Goal: Task Accomplishment & Management: Use online tool/utility

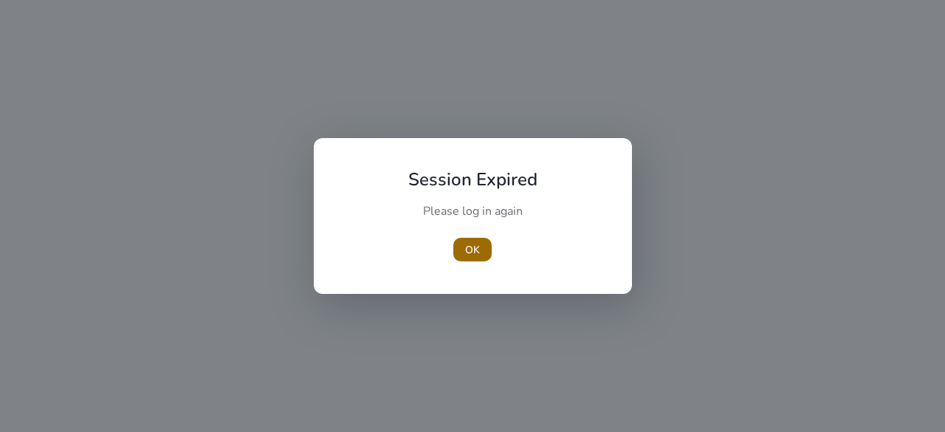
click at [475, 251] on span "OK" at bounding box center [472, 250] width 15 height 16
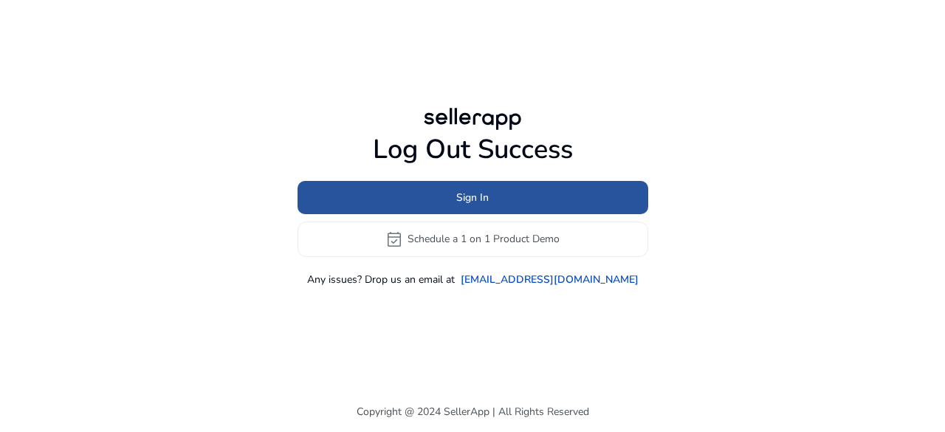
click at [465, 194] on span "Sign In" at bounding box center [472, 198] width 32 height 16
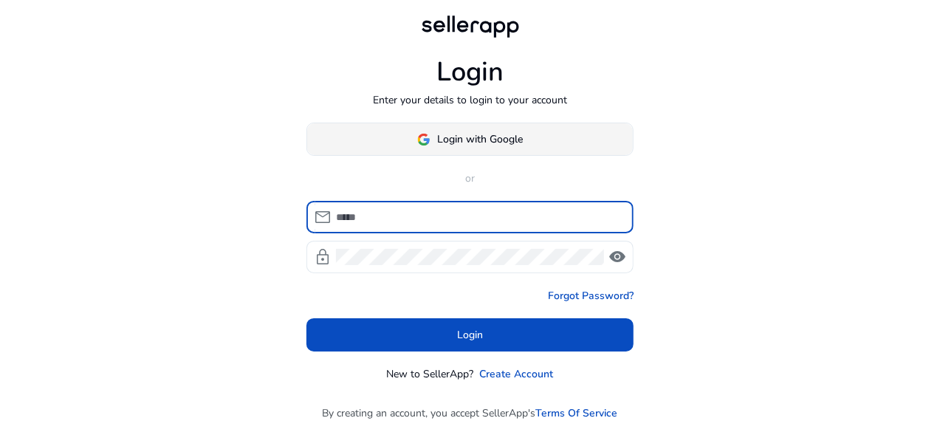
click at [474, 140] on span "Login with Google" at bounding box center [481, 139] width 86 height 16
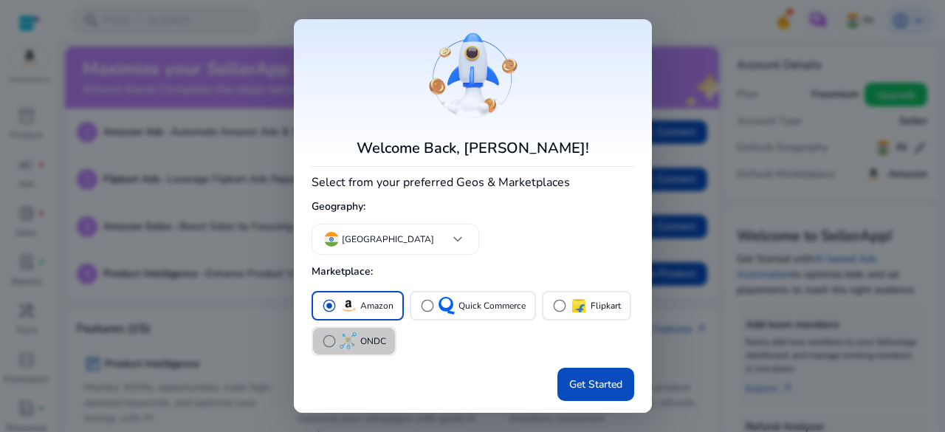
click at [372, 349] on div "radio_button_unchecked ONDC" at bounding box center [354, 341] width 64 height 18
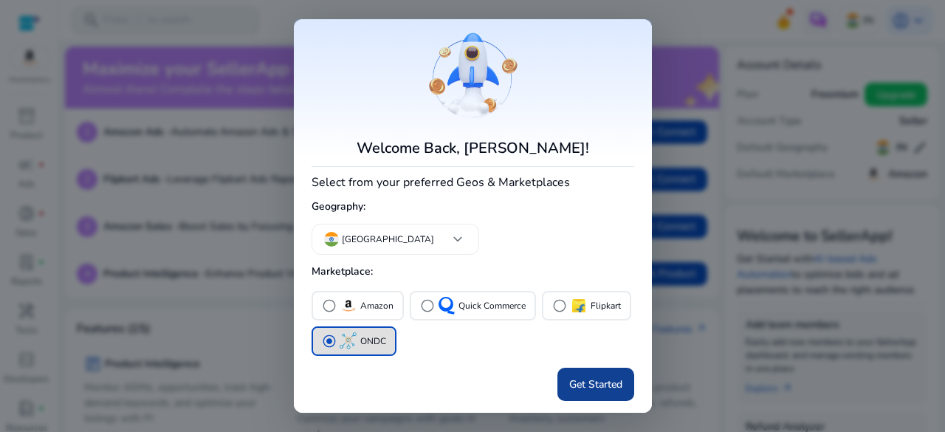
click at [617, 388] on span "Get Started" at bounding box center [595, 384] width 53 height 16
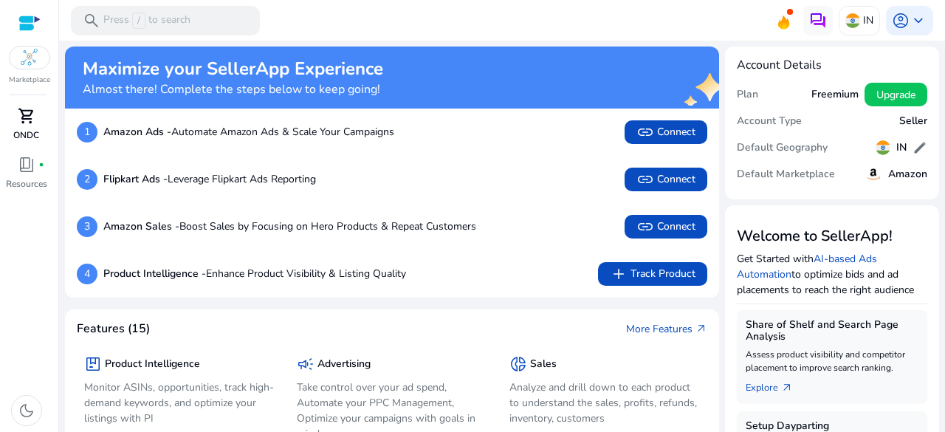
click at [21, 123] on span "shopping_cart" at bounding box center [27, 116] width 18 height 18
click at [29, 28] on div at bounding box center [29, 23] width 22 height 17
